Goal: Transaction & Acquisition: Purchase product/service

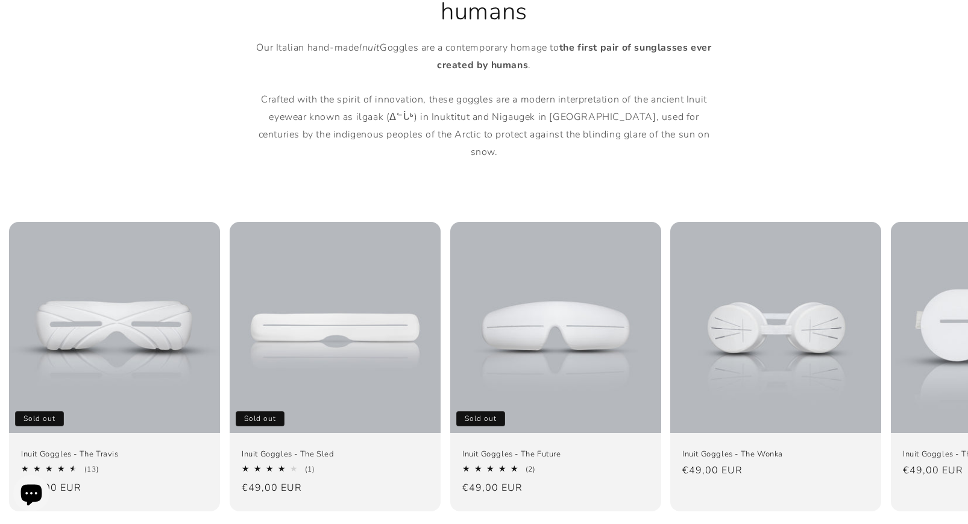
scroll to position [705, 0]
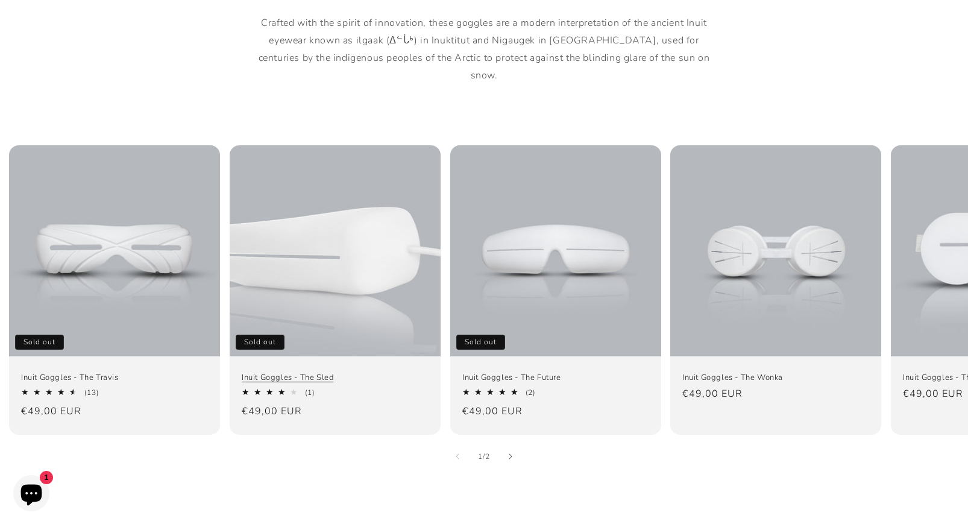
click at [336, 372] on link "Inuit Goggles - The Sled" at bounding box center [335, 377] width 187 height 10
